Goal: Information Seeking & Learning: Learn about a topic

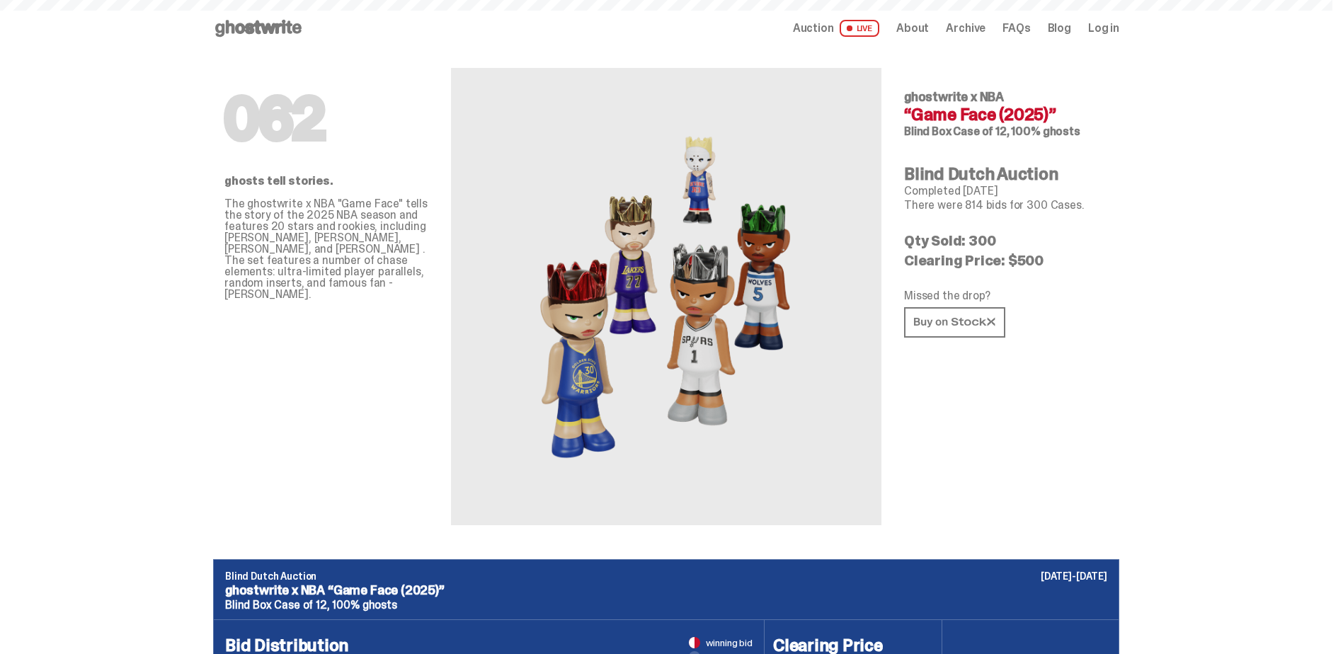
click at [827, 32] on span "Auction" at bounding box center [813, 28] width 41 height 11
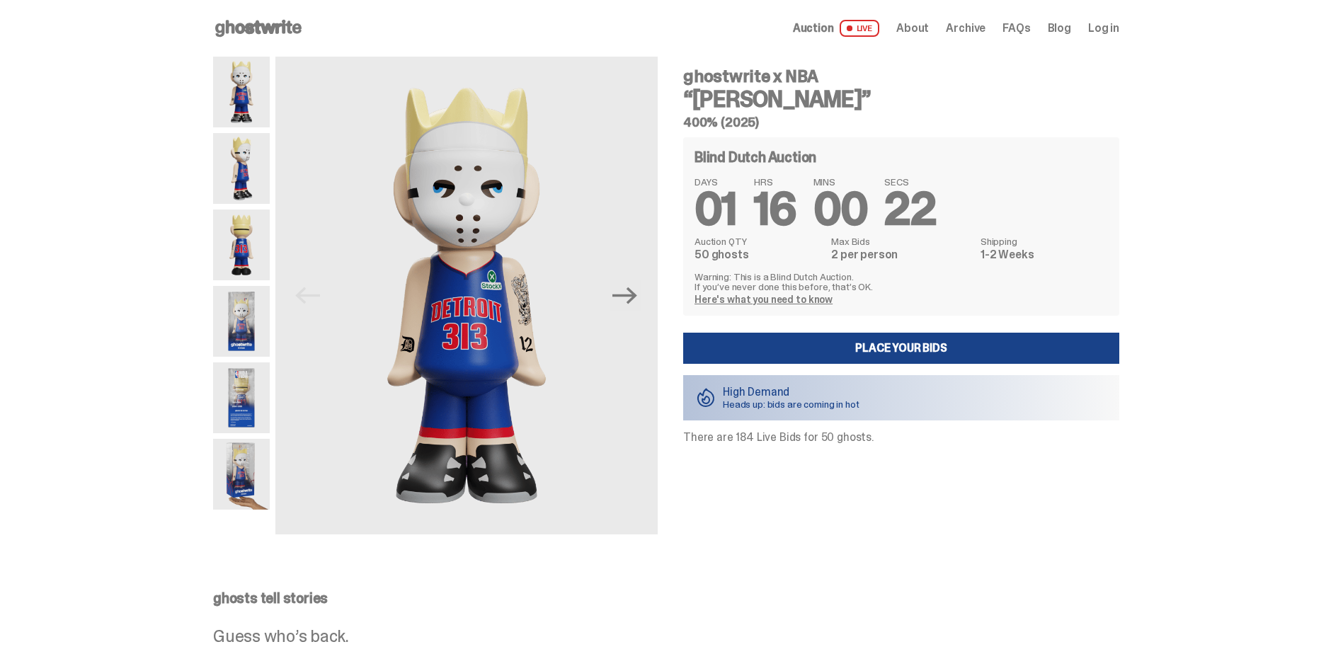
click at [874, 31] on span "LIVE" at bounding box center [860, 28] width 40 height 17
click at [776, 387] on p "High Demand" at bounding box center [791, 392] width 137 height 11
click at [794, 471] on div "ghostwrite x NBA “[PERSON_NAME]” 400% (2025) Blind Dutch Auction DAYS 01 HRS 16…" at bounding box center [892, 296] width 453 height 478
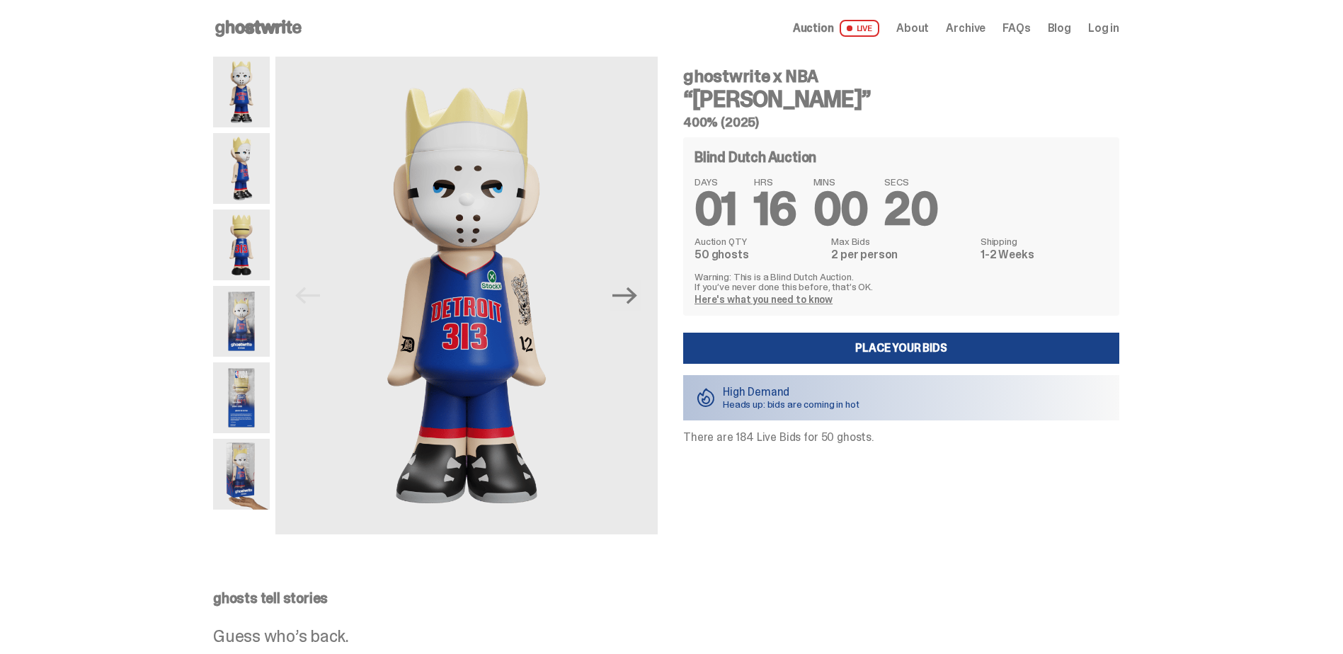
click at [794, 471] on div "ghostwrite x NBA “[PERSON_NAME]” 400% (2025) Blind Dutch Auction DAYS 01 HRS 16…" at bounding box center [892, 296] width 453 height 478
drag, startPoint x: 794, startPoint y: 471, endPoint x: 737, endPoint y: 513, distance: 70.8
click at [737, 513] on div "ghostwrite x NBA “[PERSON_NAME]” 400% (2025) Blind Dutch Auction DAYS 01 HRS 16…" at bounding box center [892, 296] width 453 height 478
click at [247, 333] on img at bounding box center [241, 321] width 57 height 71
